Goal: Task Accomplishment & Management: Manage account settings

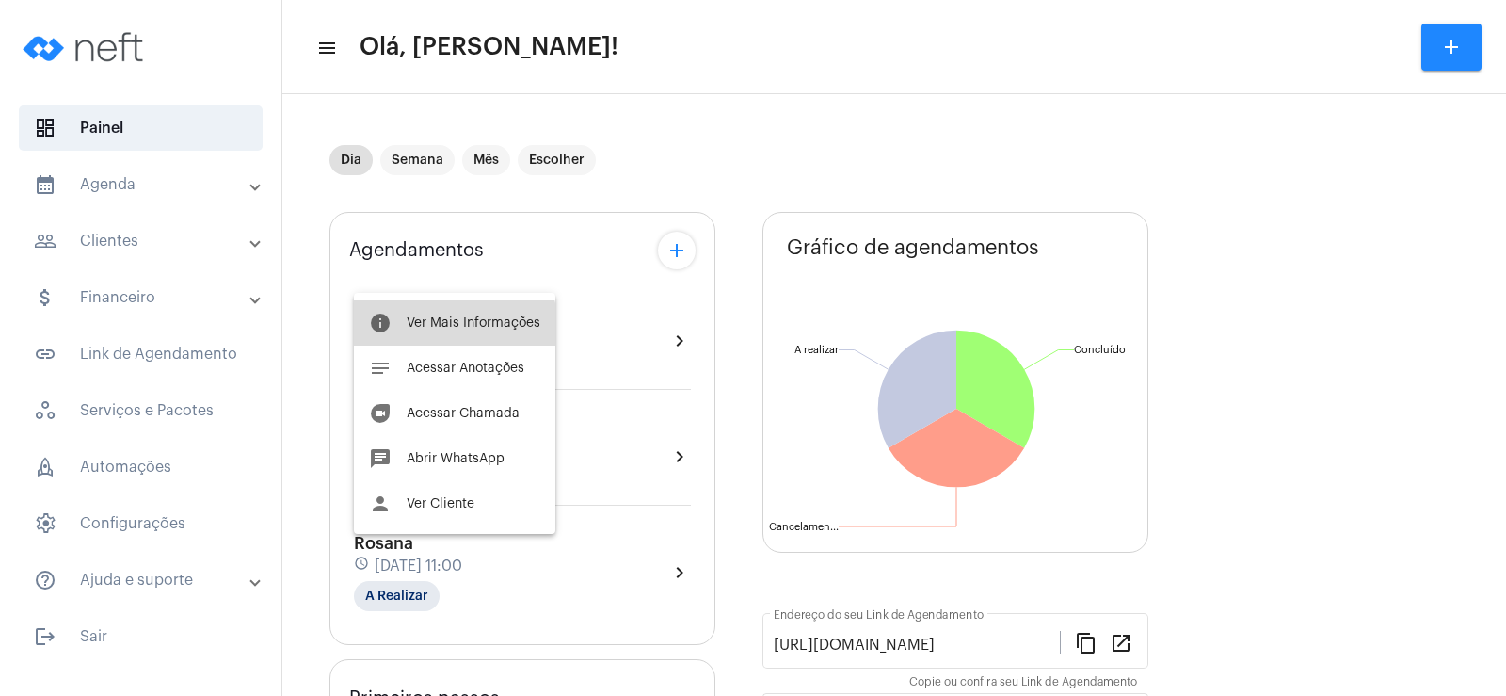
click at [420, 343] on button "info Ver Mais Informações" at bounding box center [454, 322] width 201 height 45
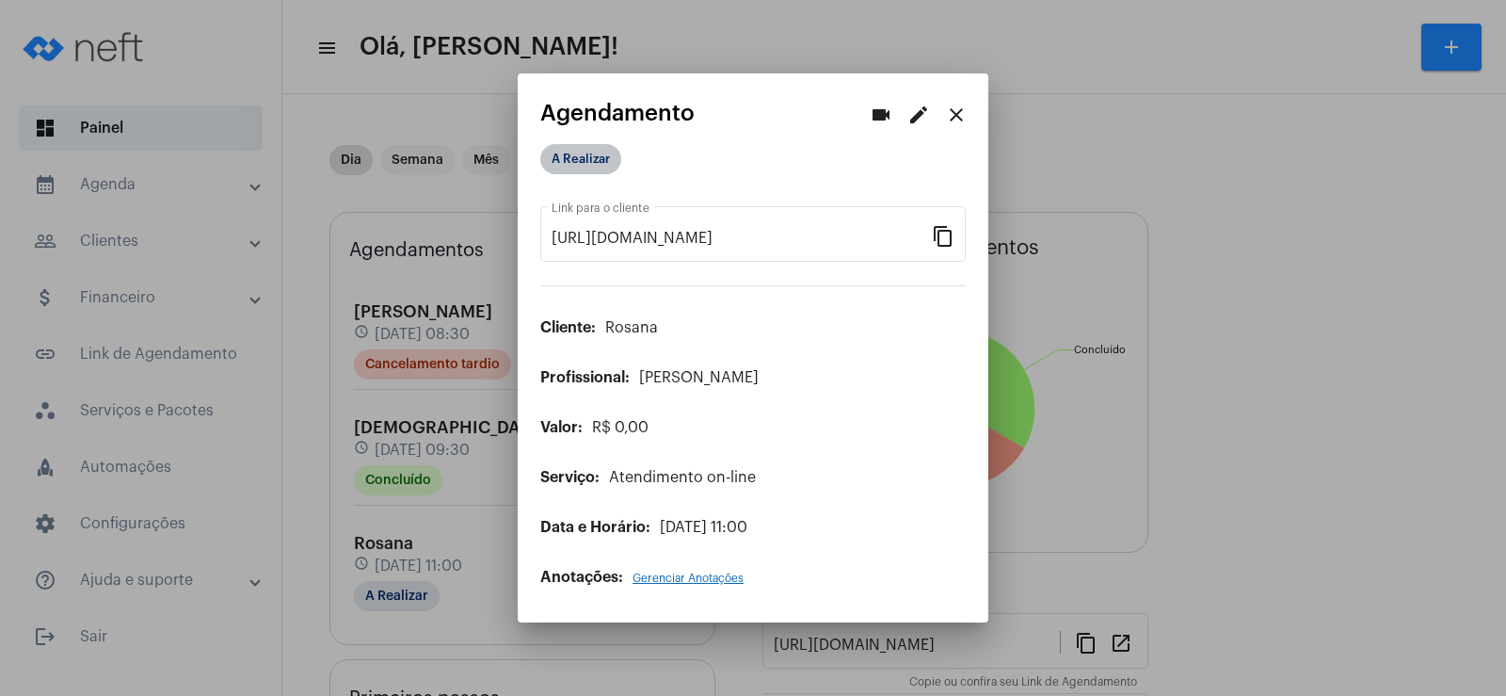
click at [614, 153] on mat-chip "A Realizar" at bounding box center [580, 159] width 81 height 30
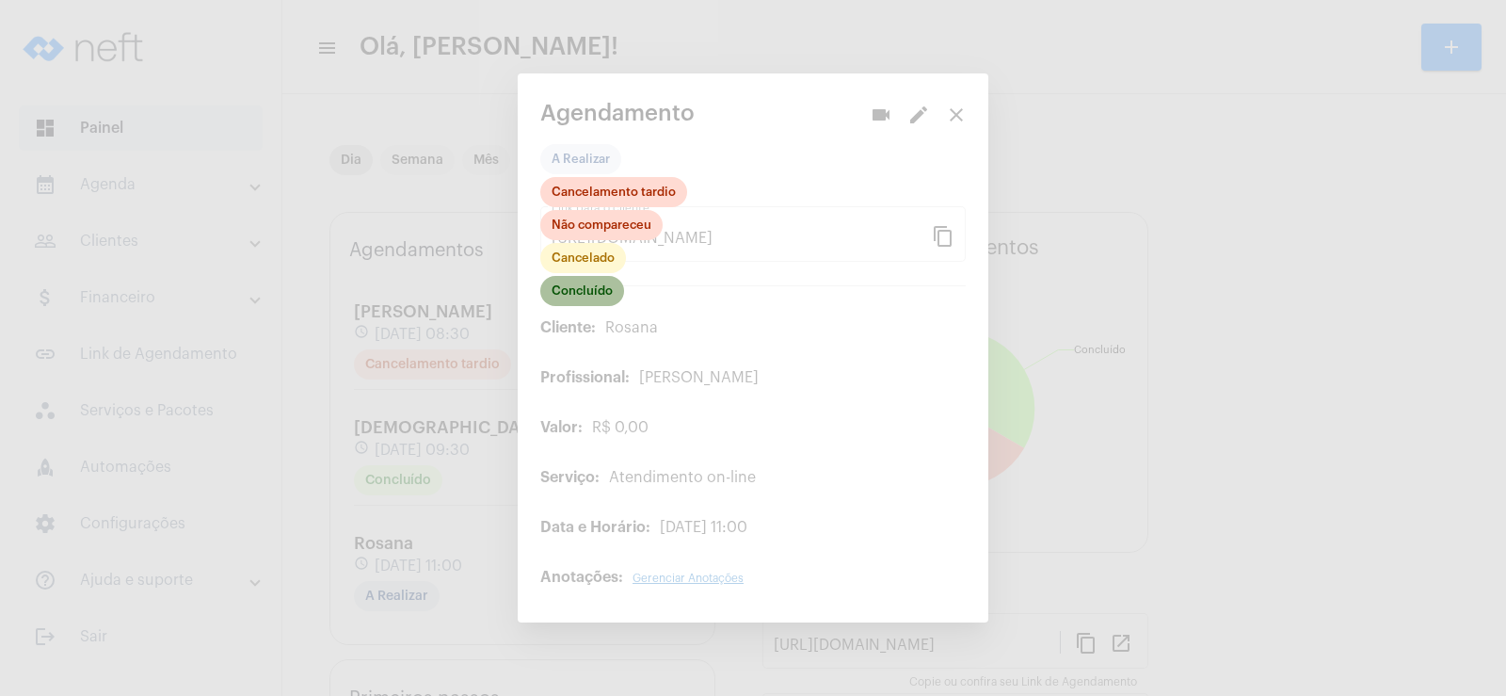
click at [571, 290] on mat-chip "Concluído" at bounding box center [582, 291] width 84 height 30
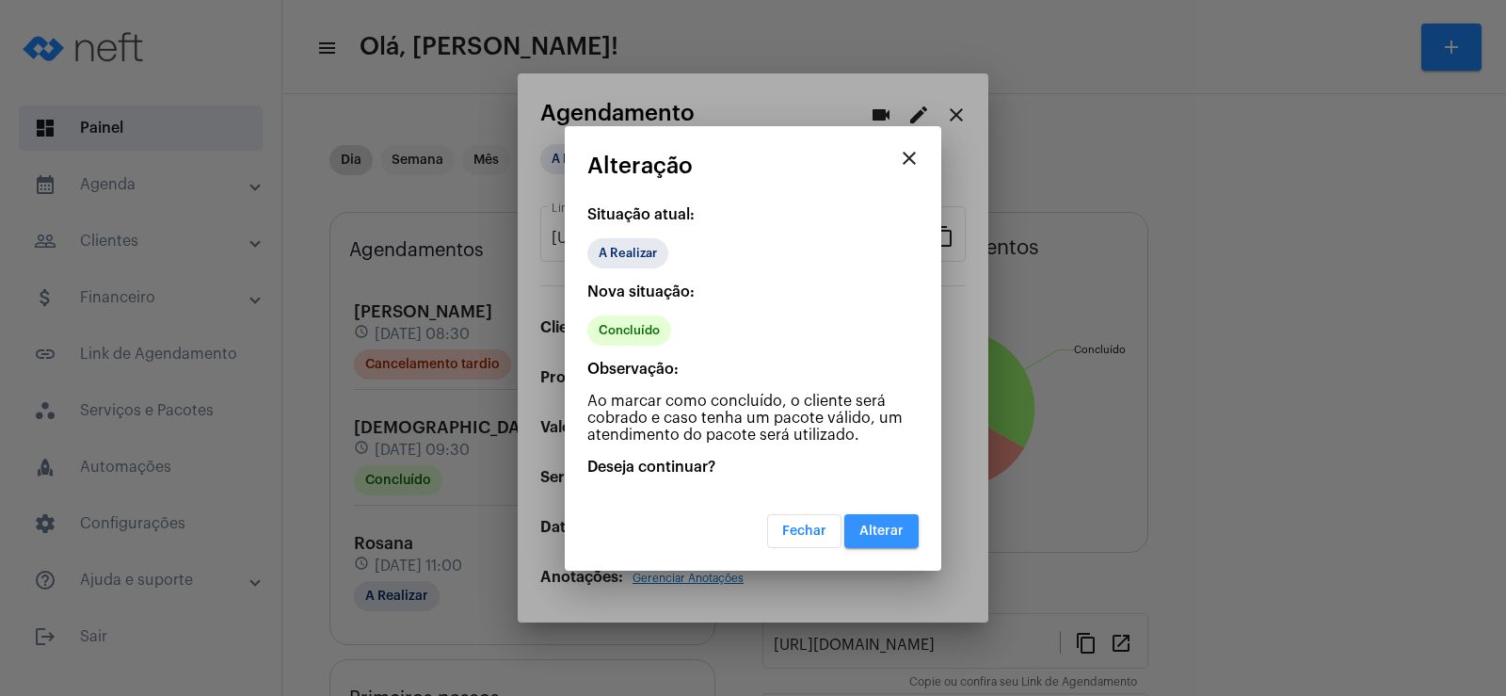
click at [892, 525] on span "Alterar" at bounding box center [881, 530] width 44 height 13
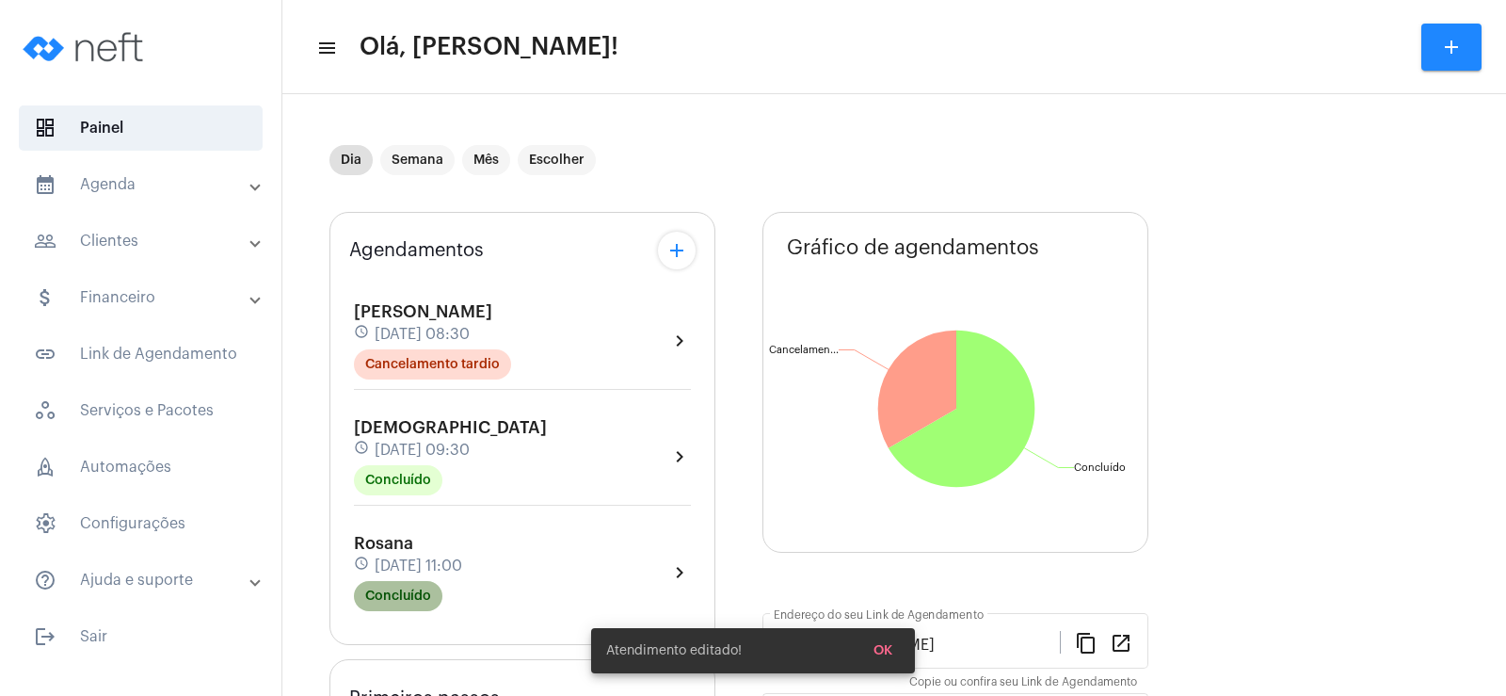
click at [409, 585] on mat-chip "Concluído" at bounding box center [398, 596] width 88 height 30
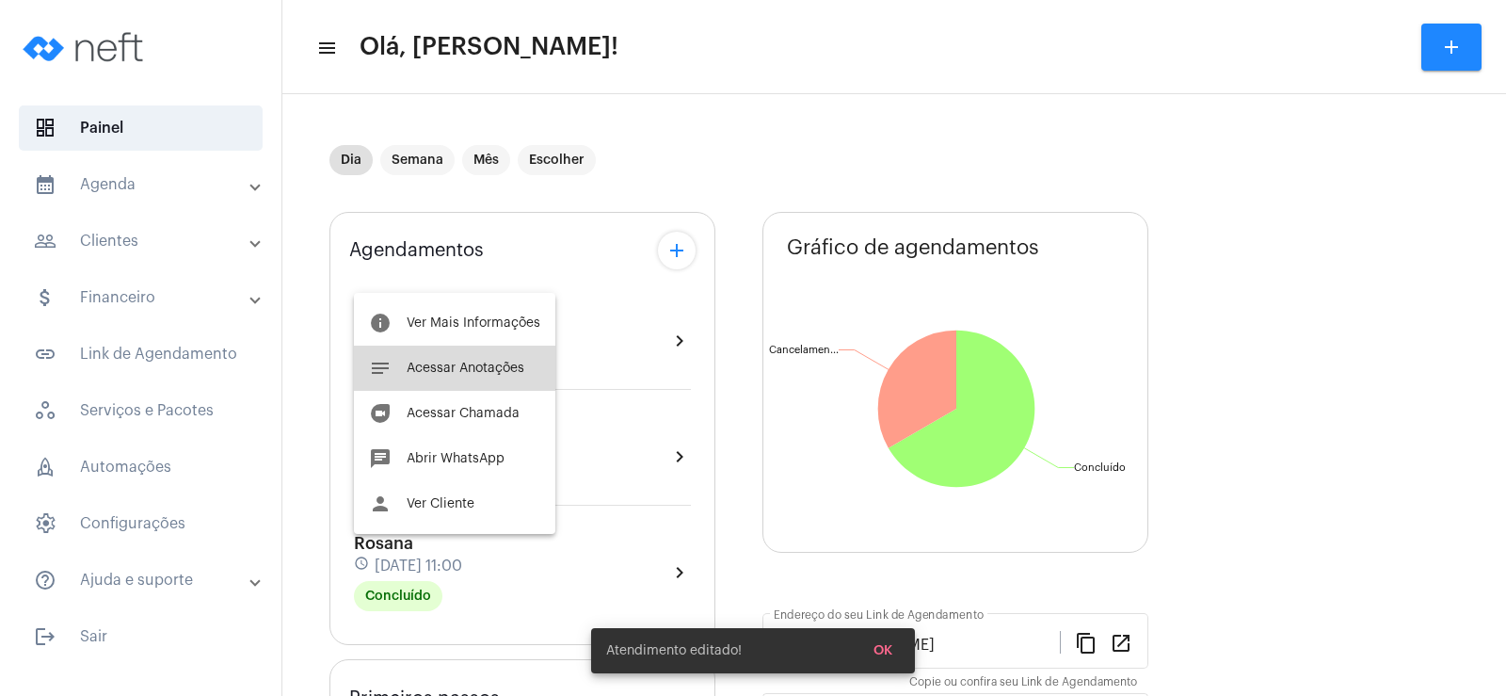
click at [486, 379] on button "notes Acessar Anotações" at bounding box center [454, 367] width 201 height 45
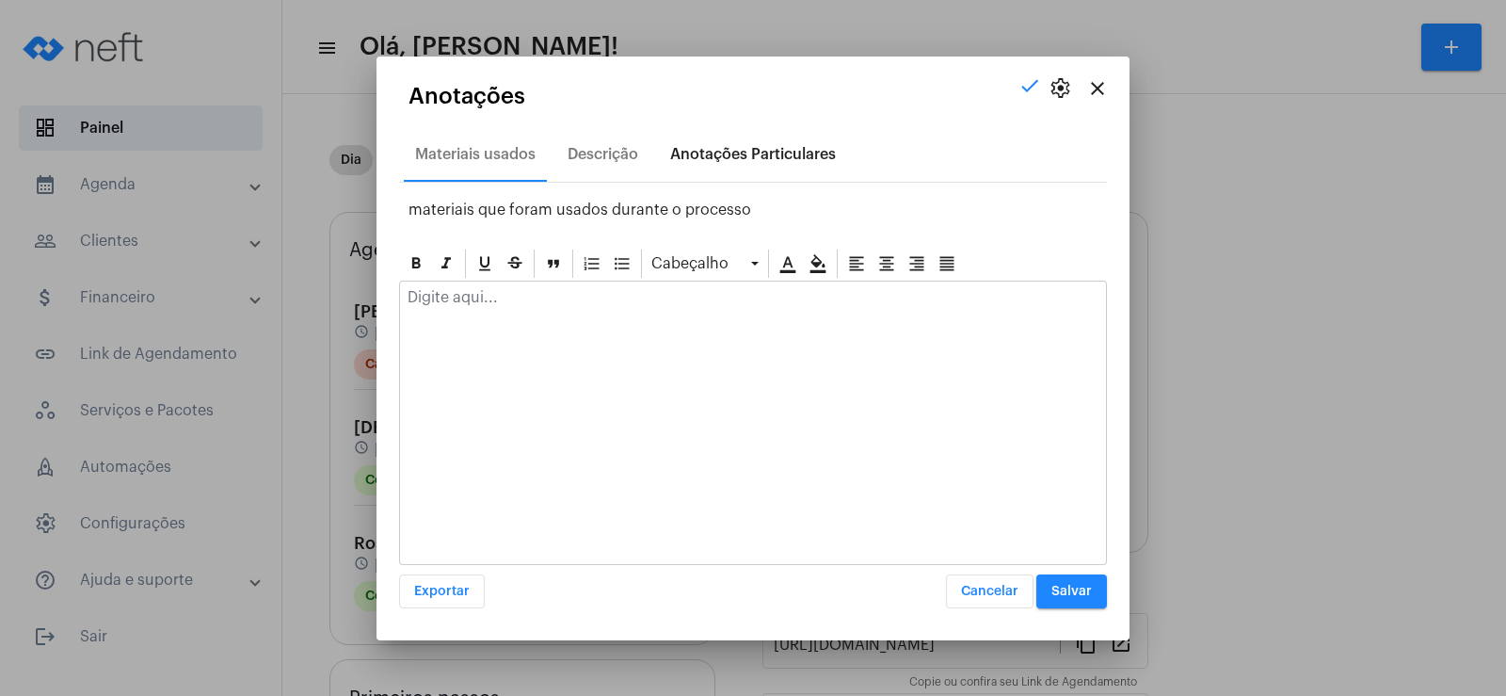
click at [744, 147] on div "Anotações Particulares" at bounding box center [753, 154] width 166 height 17
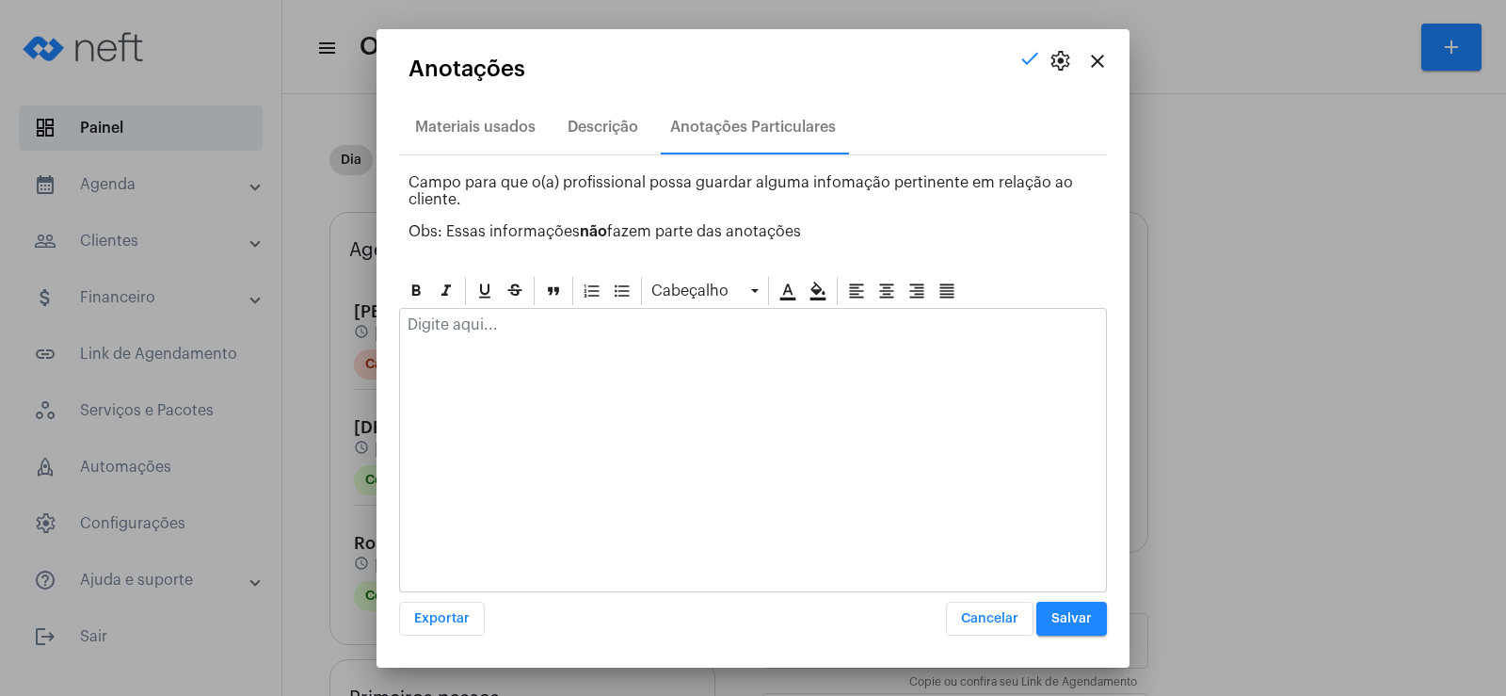
click at [457, 345] on div at bounding box center [753, 329] width 706 height 41
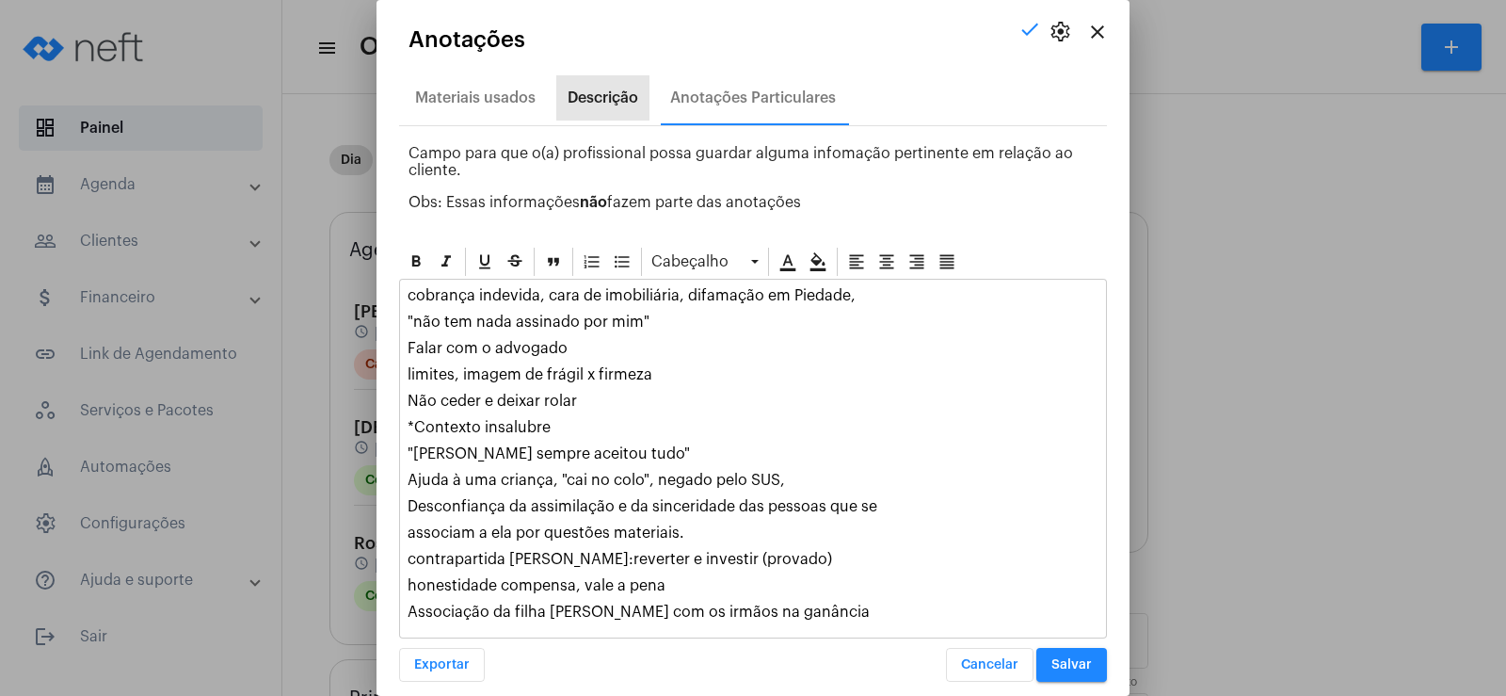
click at [600, 97] on div "Descrição" at bounding box center [603, 97] width 71 height 17
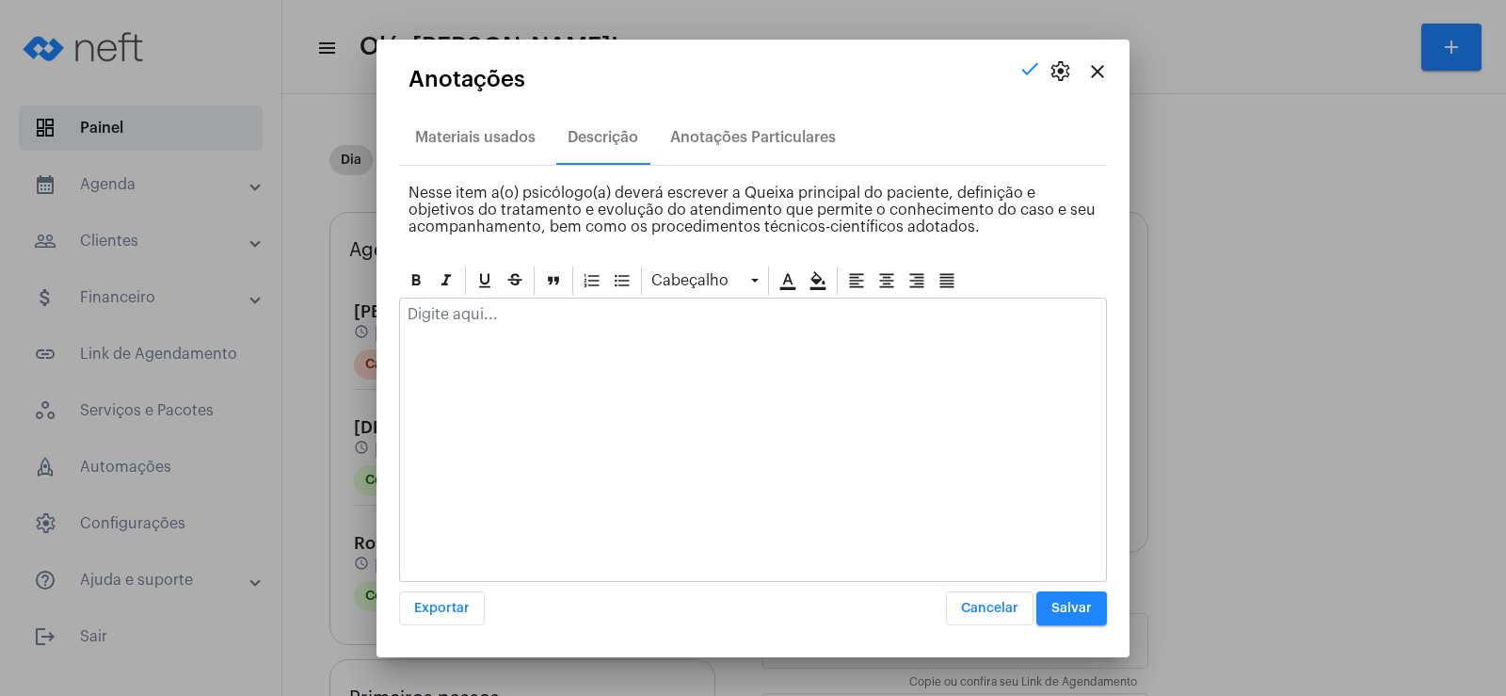
click at [529, 313] on p at bounding box center [753, 314] width 691 height 17
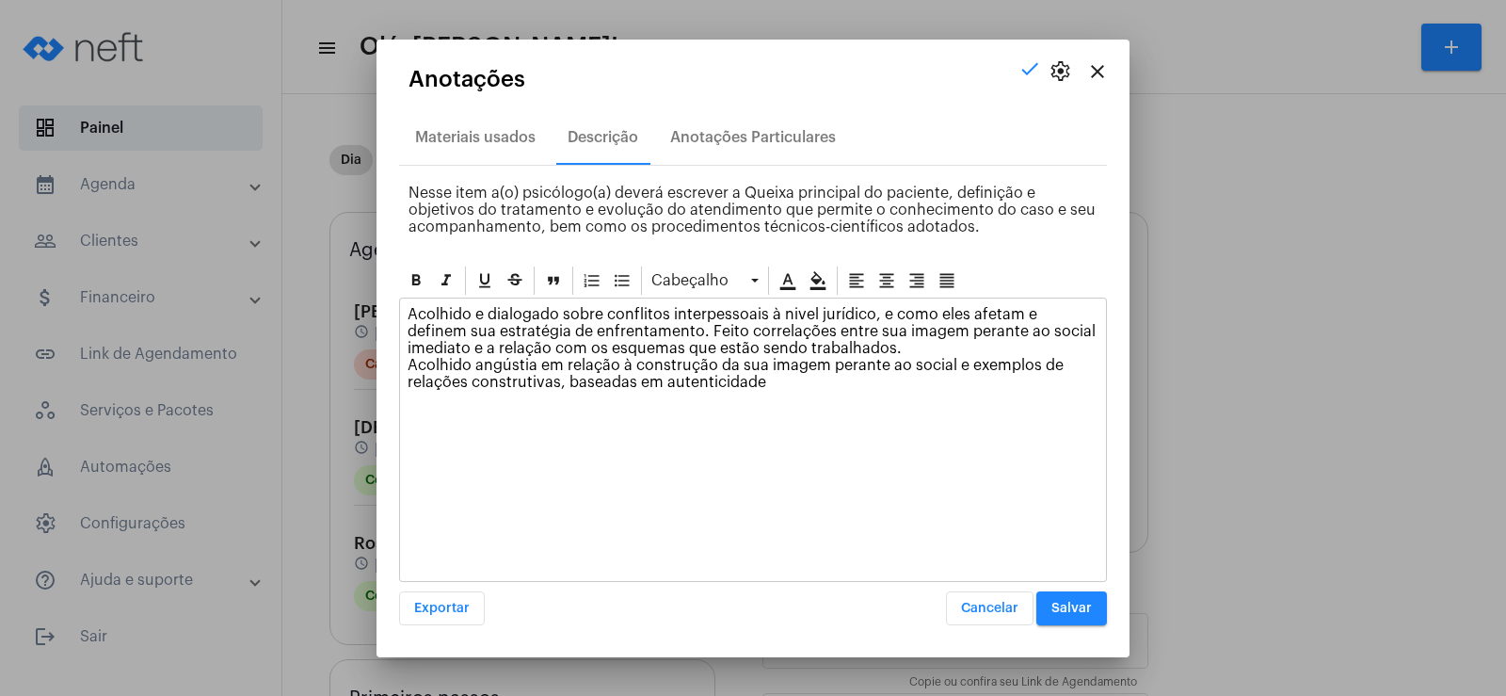
click at [786, 320] on p "Acolhido e dialogado sobre conflitos interpessoais à nivel jurídico, e como ele…" at bounding box center [753, 348] width 691 height 85
click at [820, 421] on div "Acolhido e dialogado sobre conflitos interpessoais à nível jurídico, e como ele…" at bounding box center [753, 439] width 708 height 284
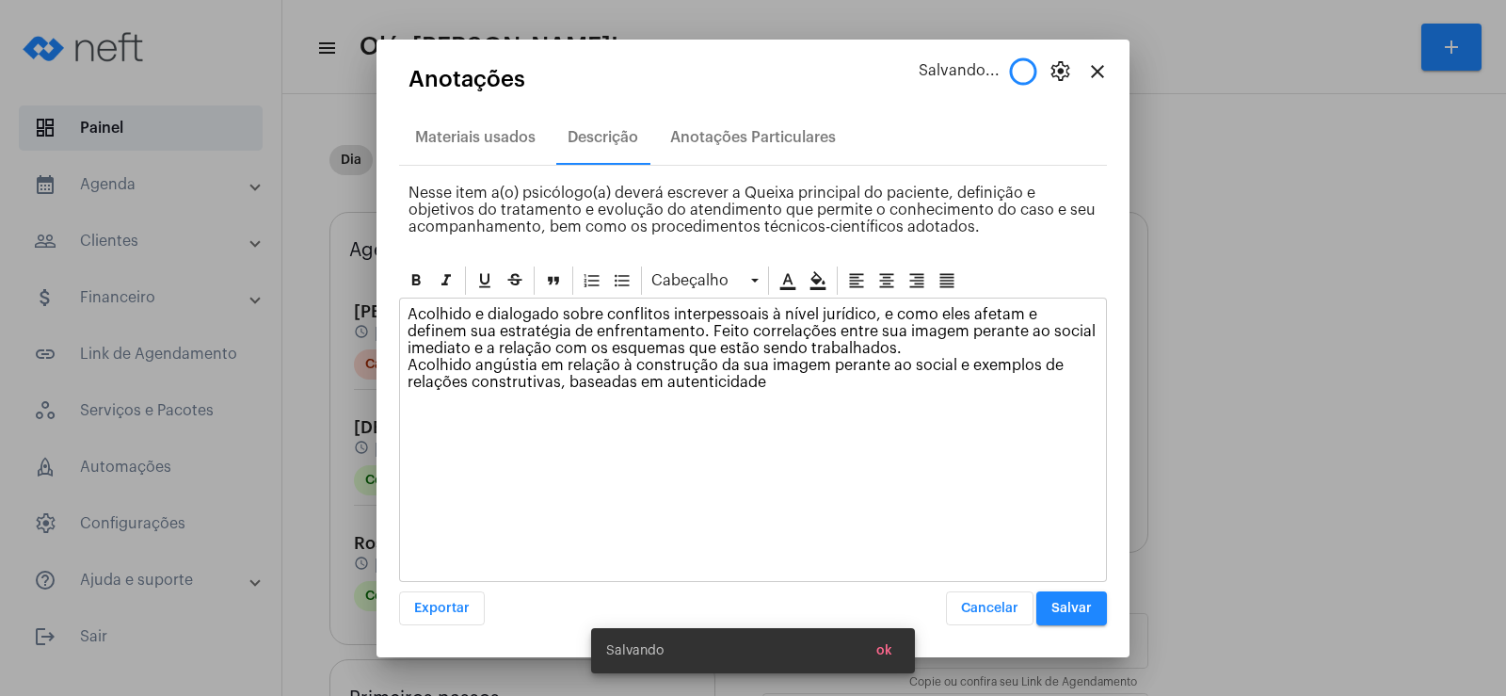
click at [1082, 616] on button "Salvar" at bounding box center [1071, 608] width 71 height 34
